Goal: Information Seeking & Learning: Find specific fact

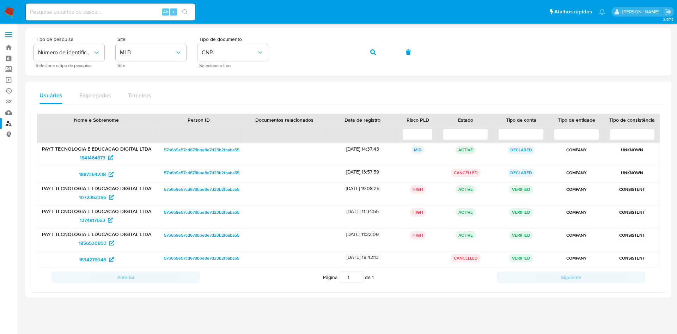
click at [13, 14] on img at bounding box center [10, 12] width 12 height 12
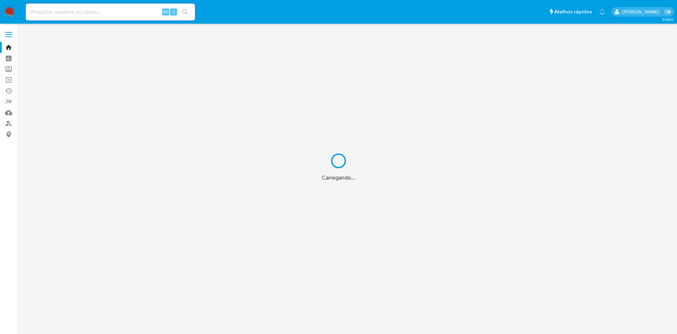
click at [91, 9] on div "Carregando..." at bounding box center [338, 167] width 677 height 334
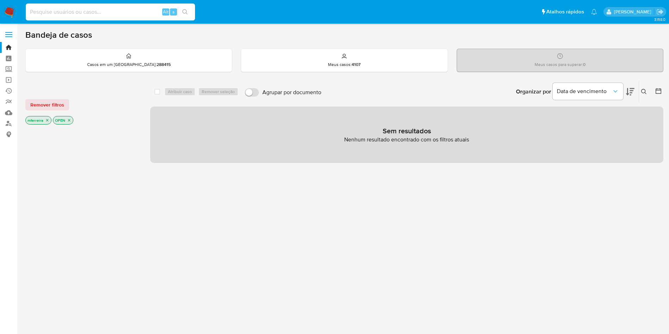
click at [97, 10] on input at bounding box center [110, 11] width 169 height 9
click at [644, 96] on div "Insira a ID do usuário ou caso Procurar Remover filtros" at bounding box center [645, 92] width 12 height 22
click at [646, 90] on icon at bounding box center [644, 92] width 6 height 6
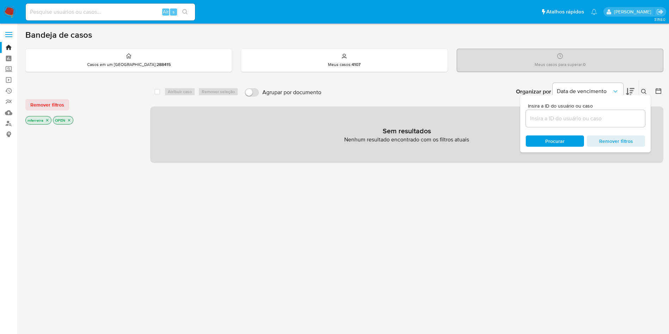
drag, startPoint x: 419, startPoint y: 110, endPoint x: 111, endPoint y: 163, distance: 312.5
click at [419, 109] on div "Sem resultados Nenhum resultado encontrado com os filtros atuais" at bounding box center [406, 135] width 513 height 56
click at [7, 122] on link "Localizador de pessoas" at bounding box center [42, 123] width 84 height 11
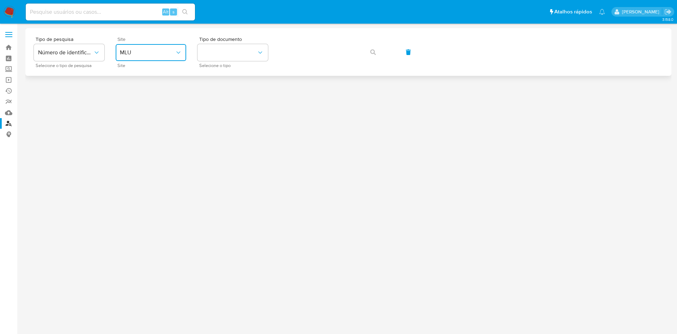
click at [156, 54] on span "MLU" at bounding box center [147, 52] width 55 height 7
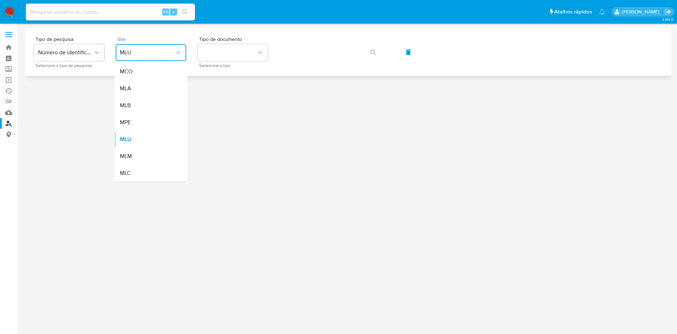
drag, startPoint x: 134, startPoint y: 104, endPoint x: 186, endPoint y: 66, distance: 63.6
click at [140, 99] on div "MLB" at bounding box center [149, 105] width 58 height 17
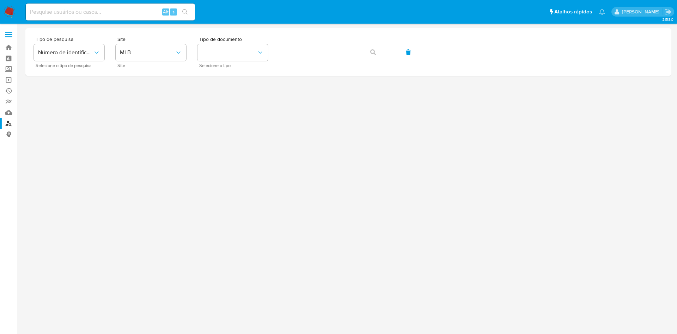
click at [244, 22] on nav "Pausado Ver notificaciones Alt s Atalhos rápidos Presiona las siguientes teclas…" at bounding box center [338, 12] width 677 height 24
click at [246, 40] on span "Tipo de documento" at bounding box center [234, 39] width 71 height 5
drag, startPoint x: 247, startPoint y: 52, endPoint x: 248, endPoint y: 57, distance: 5.0
click at [247, 53] on button "identificationType" at bounding box center [233, 52] width 71 height 17
drag, startPoint x: 253, startPoint y: 79, endPoint x: 317, endPoint y: 29, distance: 81.4
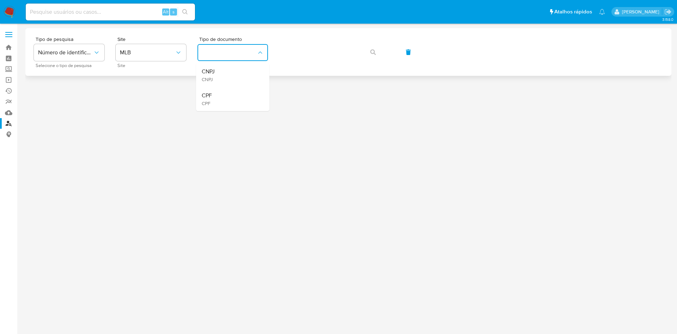
click at [254, 78] on div "CNPJ CNPJ" at bounding box center [231, 75] width 58 height 24
drag, startPoint x: 317, startPoint y: 29, endPoint x: 321, endPoint y: 42, distance: 13.6
click at [319, 35] on div "Tipo de pesquisa Número de identificação Selecione o tipo de pesquisa Site MLB …" at bounding box center [348, 52] width 646 height 48
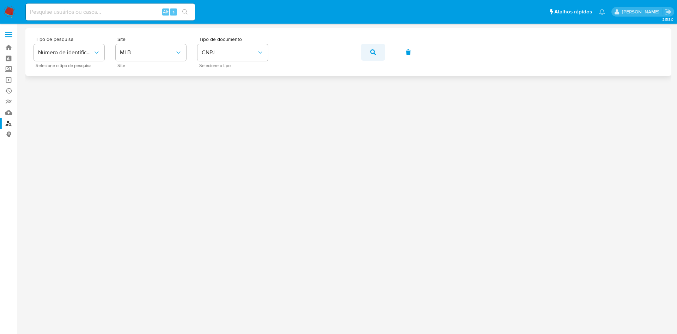
click at [375, 52] on icon "button" at bounding box center [373, 52] width 6 height 6
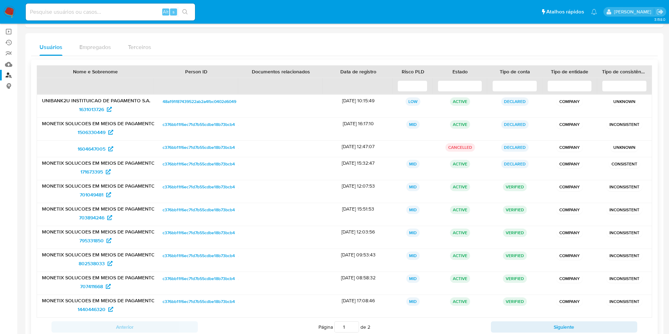
scroll to position [97, 0]
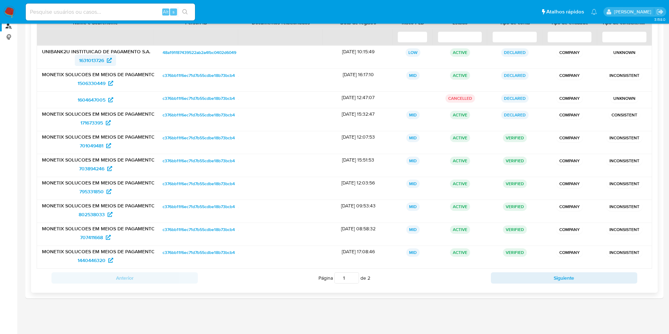
click at [99, 62] on span "1631013726" at bounding box center [91, 60] width 25 height 11
click at [99, 81] on span "1506330449" at bounding box center [92, 83] width 28 height 11
click at [97, 120] on span "171673395" at bounding box center [91, 122] width 23 height 11
click at [95, 146] on span "701049481" at bounding box center [92, 145] width 24 height 11
click at [92, 169] on span "703894246" at bounding box center [91, 168] width 25 height 11
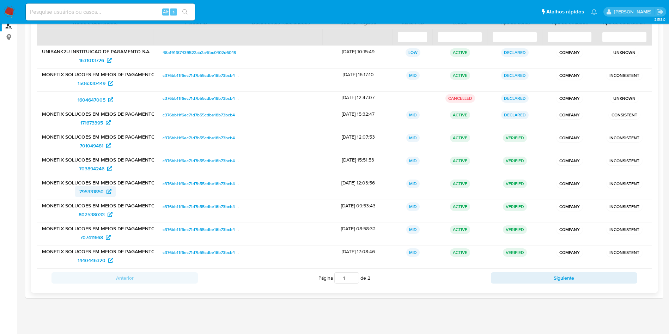
click at [91, 188] on span "795331850" at bounding box center [91, 191] width 24 height 11
click at [89, 214] on span "802538033" at bounding box center [92, 214] width 26 height 11
click at [95, 238] on span "707411668" at bounding box center [91, 237] width 23 height 11
click at [92, 262] on span "1440446320" at bounding box center [92, 260] width 28 height 11
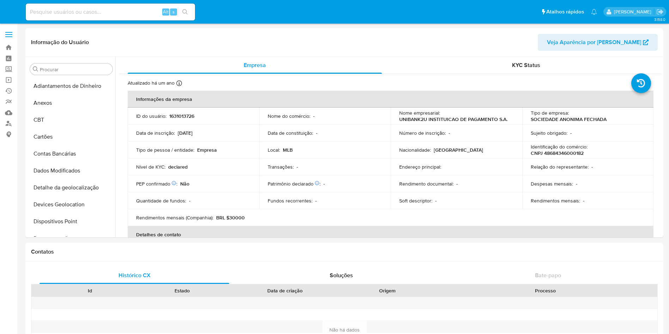
select select "10"
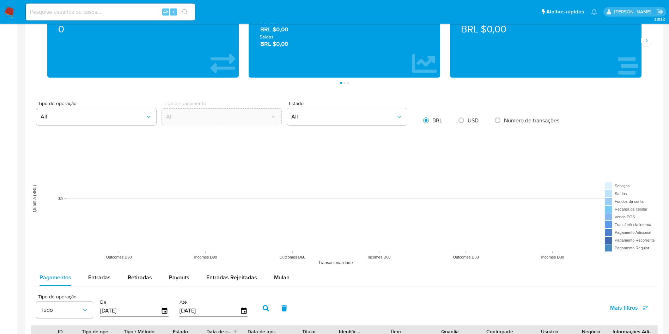
scroll to position [476, 0]
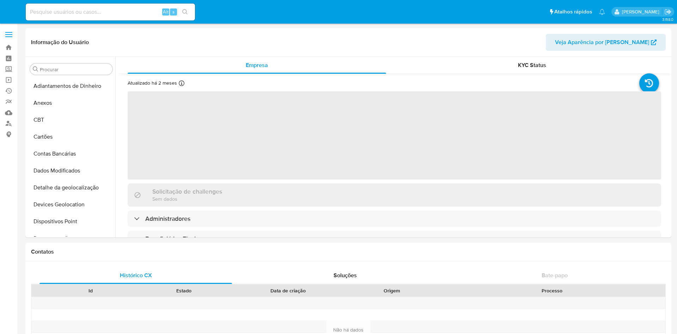
select select "10"
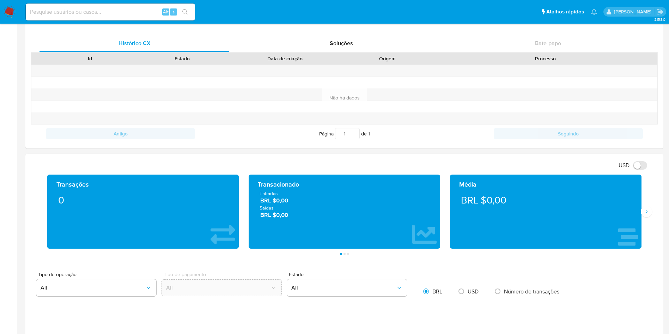
scroll to position [370, 0]
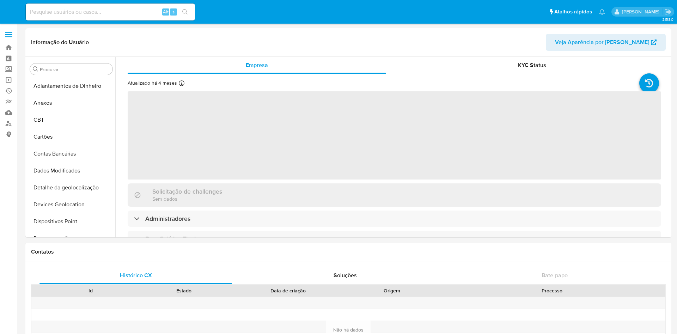
select select "10"
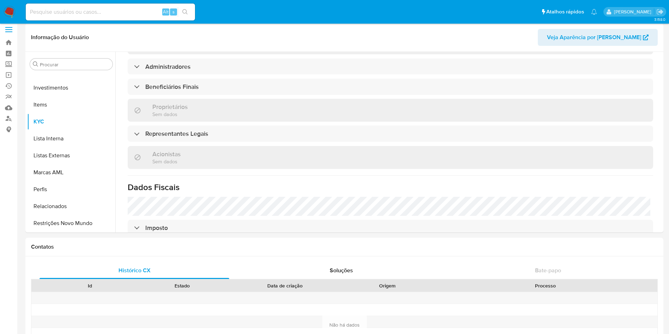
scroll to position [370, 0]
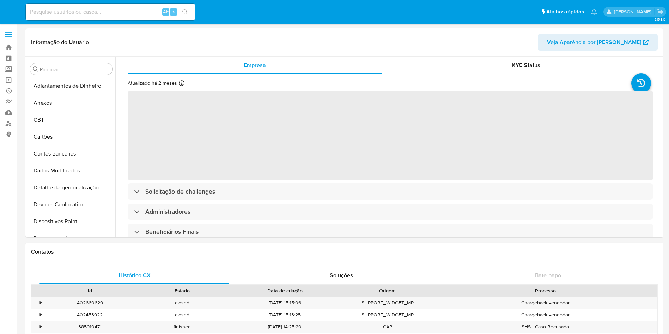
select select "10"
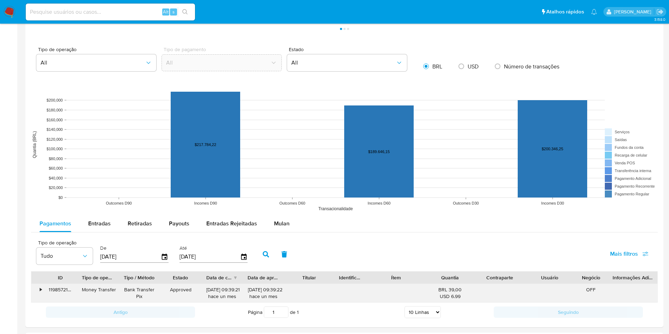
scroll to position [582, 0]
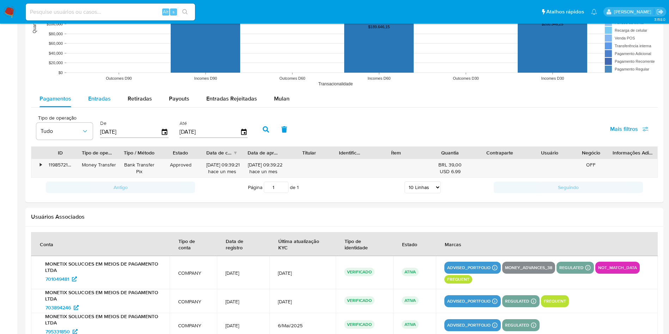
click at [108, 98] on span "Entradas" at bounding box center [99, 99] width 23 height 8
select select "10"
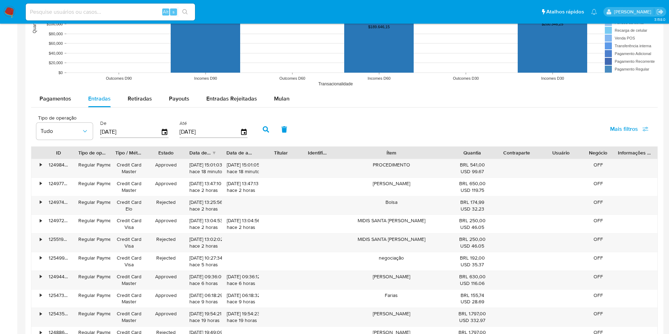
drag, startPoint x: 427, startPoint y: 153, endPoint x: 477, endPoint y: 148, distance: 50.3
click at [482, 147] on div "ID Tipo de operação Tipo / Método Estado Data de criação Data de aprovação Titu…" at bounding box center [344, 153] width 626 height 12
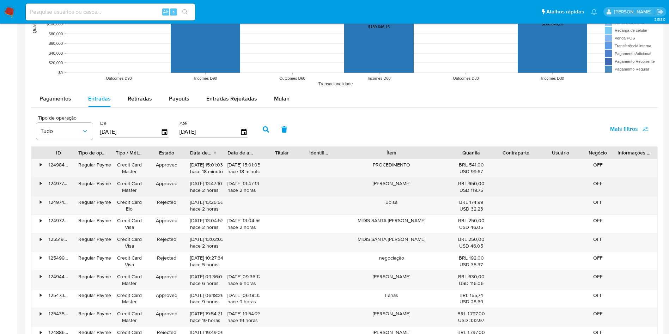
click at [41, 185] on div "•" at bounding box center [41, 183] width 2 height 7
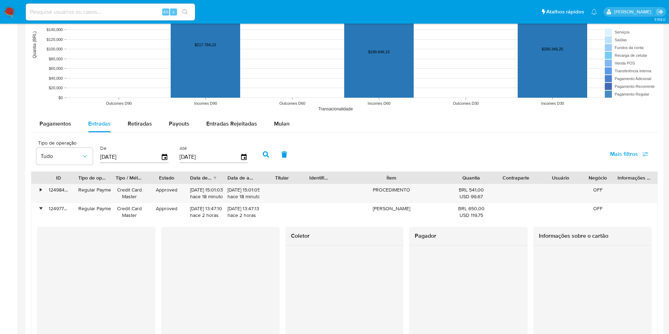
scroll to position [688, 0]
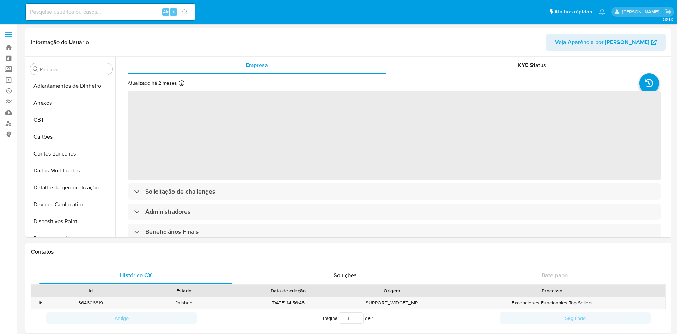
select select "10"
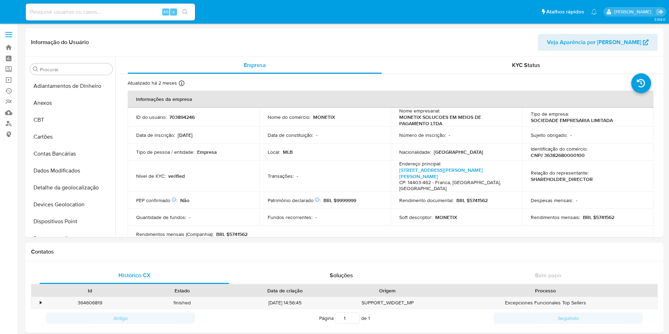
scroll to position [232, 0]
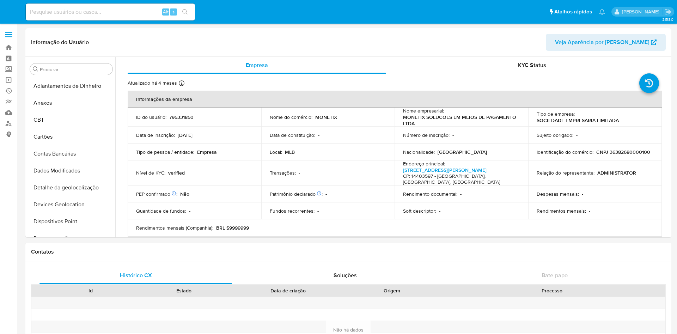
select select "10"
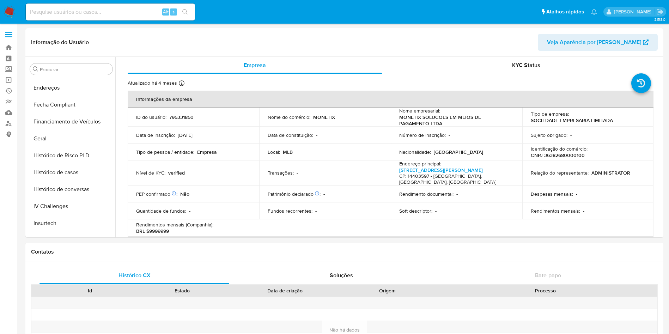
scroll to position [291, 0]
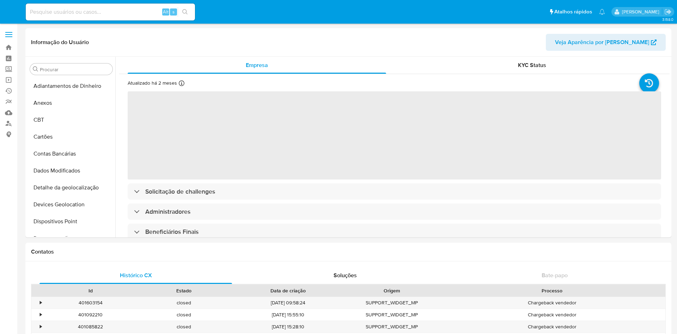
select select "10"
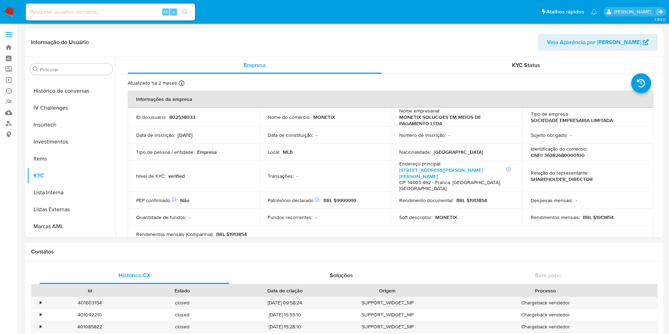
scroll to position [321, 0]
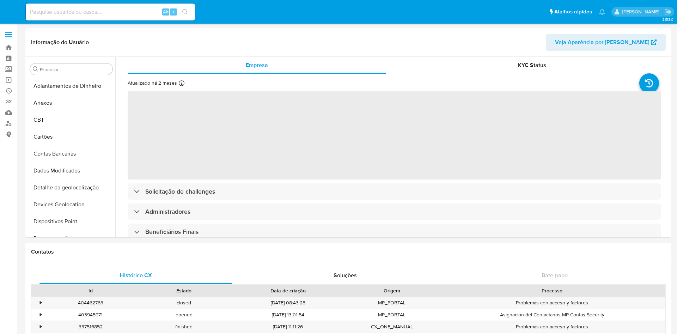
select select "10"
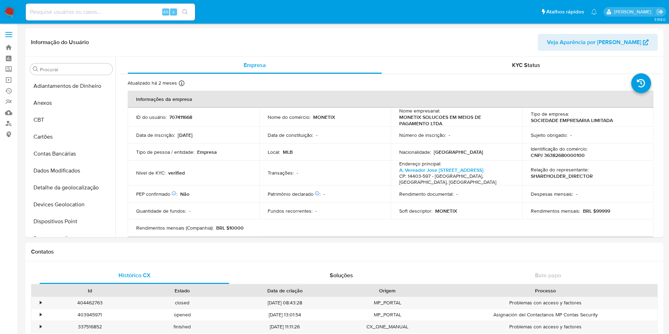
scroll to position [232, 0]
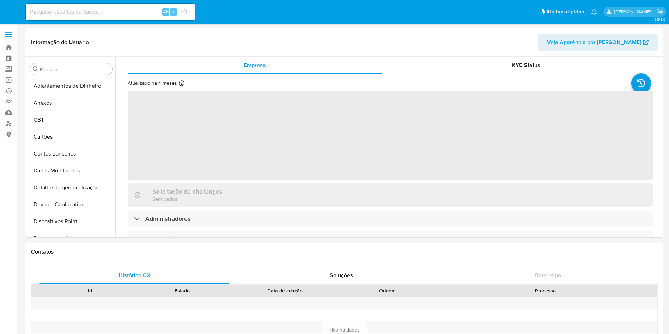
select select "10"
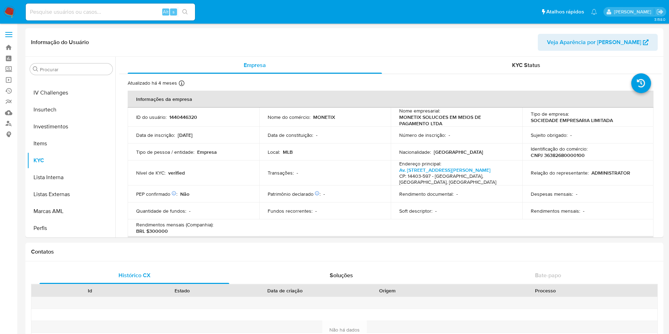
scroll to position [332, 0]
